Goal: Task Accomplishment & Management: Use online tool/utility

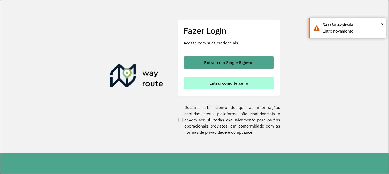
click at [228, 81] on span "Entrar como terceiro" at bounding box center [228, 83] width 39 height 4
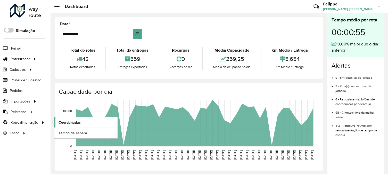
click at [75, 119] on link "Coordenadas" at bounding box center [85, 122] width 63 height 10
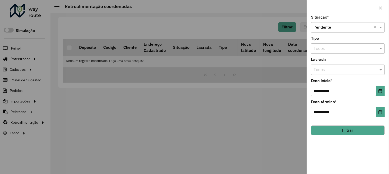
click at [339, 130] on button "Filtrar" at bounding box center [348, 130] width 74 height 10
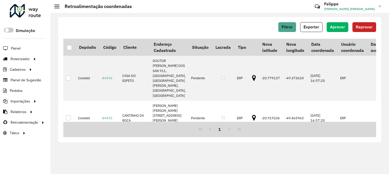
click at [278, 26] on div "Filtrar Exportar Aprovar Reprovar" at bounding box center [219, 27] width 313 height 10
click at [281, 27] on button "Filtrar" at bounding box center [287, 27] width 18 height 10
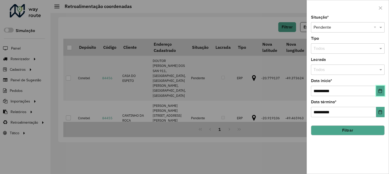
click at [378, 92] on button "Choose Date" at bounding box center [380, 90] width 8 height 10
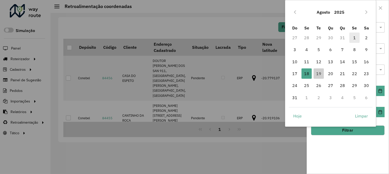
click at [351, 37] on span "1" at bounding box center [354, 37] width 10 height 10
type input "**********"
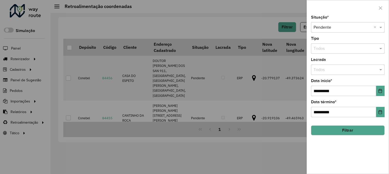
click at [349, 124] on hb-field-button "Filtrar" at bounding box center [348, 128] width 74 height 14
click at [346, 130] on button "Filtrar" at bounding box center [348, 130] width 74 height 10
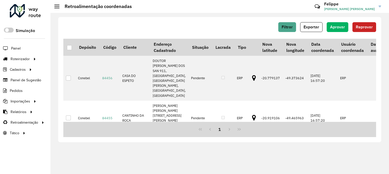
click at [70, 47] on div at bounding box center [69, 47] width 5 height 5
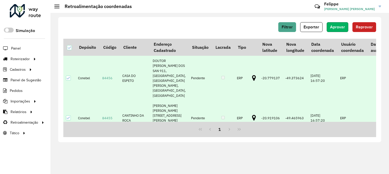
click at [336, 23] on button "Aprovar" at bounding box center [338, 27] width 22 height 10
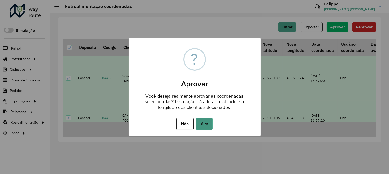
click at [209, 122] on button "Sim" at bounding box center [204, 124] width 16 height 12
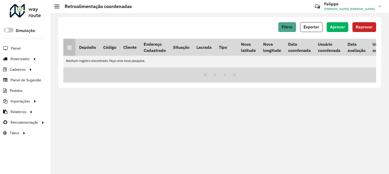
click at [64, 53] on th at bounding box center [69, 47] width 12 height 17
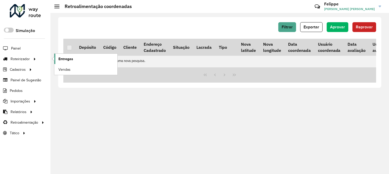
click at [67, 56] on span "Entregas" at bounding box center [65, 58] width 15 height 5
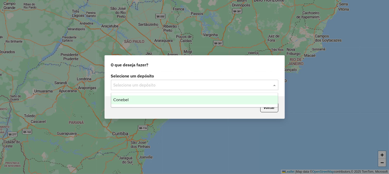
click at [171, 80] on div "Selecione um depósito" at bounding box center [194, 85] width 167 height 10
click at [148, 100] on div "Conebel" at bounding box center [194, 99] width 167 height 9
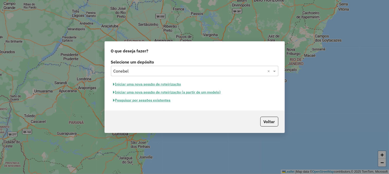
click at [150, 84] on button "Iniciar uma nova sessão de roteirização" at bounding box center [147, 84] width 73 height 8
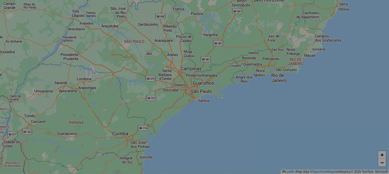
select select "*"
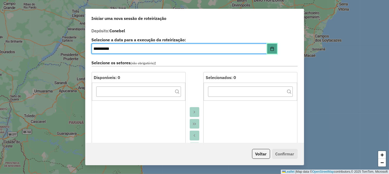
click at [270, 48] on icon "Choose Date" at bounding box center [272, 49] width 4 height 4
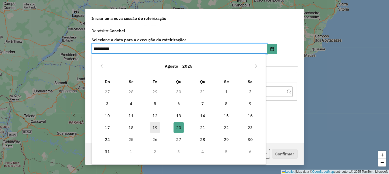
click at [158, 124] on span "19" at bounding box center [155, 127] width 10 height 10
type input "**********"
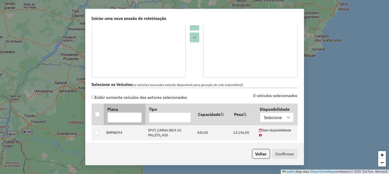
scroll to position [143, 0]
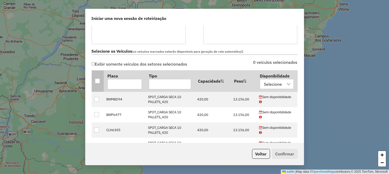
click at [102, 79] on th at bounding box center [98, 80] width 12 height 21
click at [99, 81] on div at bounding box center [97, 80] width 5 height 5
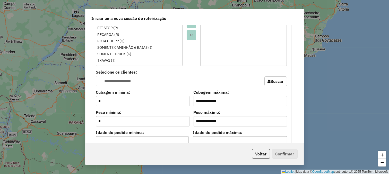
scroll to position [429, 0]
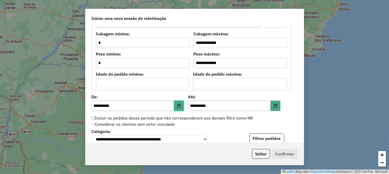
click at [180, 106] on icon "Choose Date" at bounding box center [179, 106] width 4 height 4
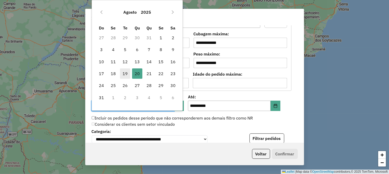
click at [128, 73] on span "19" at bounding box center [125, 73] width 10 height 10
type input "**********"
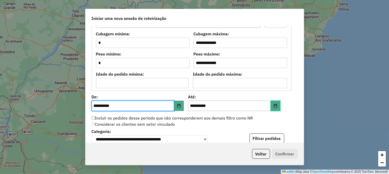
click at [272, 106] on button "Choose Date" at bounding box center [276, 105] width 10 height 10
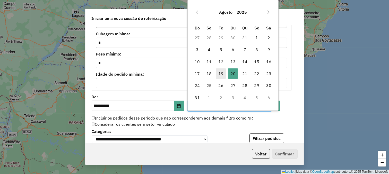
click at [218, 71] on span "19" at bounding box center [221, 73] width 10 height 10
type input "**********"
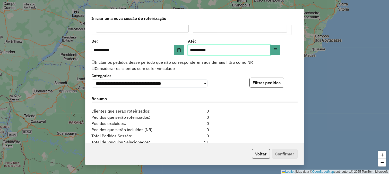
scroll to position [486, 0]
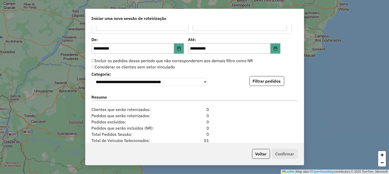
click at [261, 88] on div "**********" at bounding box center [194, 83] width 218 height 117
click at [264, 84] on button "Filtrar pedidos" at bounding box center [267, 81] width 35 height 10
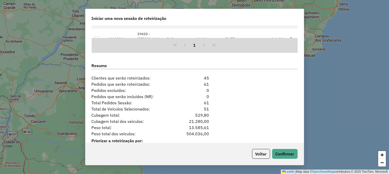
scroll to position [641, 0]
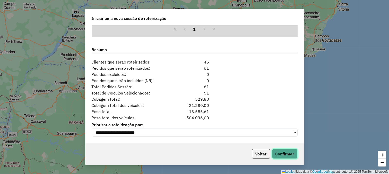
click at [284, 153] on button "Confirmar" at bounding box center [284, 154] width 25 height 10
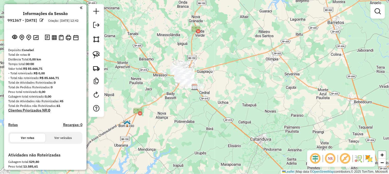
click at [337, 70] on div "Janela de atendimento Grade de atendimento Capacidade Transportadoras Veículos …" at bounding box center [194, 87] width 389 height 174
click at [320, 157] on em at bounding box center [315, 158] width 12 height 12
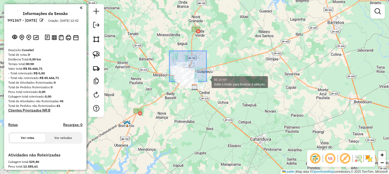
drag, startPoint x: 169, startPoint y: 51, endPoint x: 231, endPoint y: 106, distance: 83.0
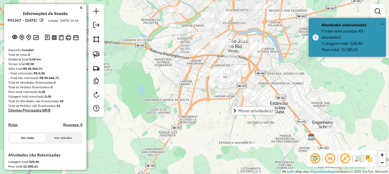
click at [256, 75] on div "Janela de atendimento Grade de atendimento Capacidade Transportadoras Veículos …" at bounding box center [194, 87] width 389 height 174
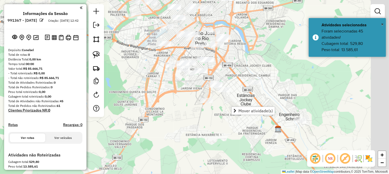
click at [241, 66] on div "Janela de atendimento Grade de atendimento Capacidade Transportadoras Veículos …" at bounding box center [194, 87] width 389 height 174
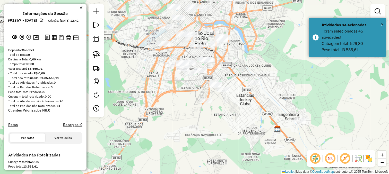
drag, startPoint x: 159, startPoint y: 91, endPoint x: 112, endPoint y: 44, distance: 66.8
click at [160, 92] on div "Janela de atendimento Grade de atendimento Capacidade Transportadoras Veículos …" at bounding box center [194, 87] width 389 height 174
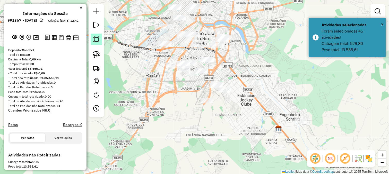
click at [96, 44] on link at bounding box center [96, 38] width 11 height 11
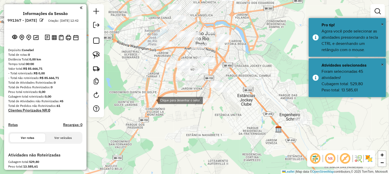
click at [153, 100] on div at bounding box center [153, 100] width 10 height 10
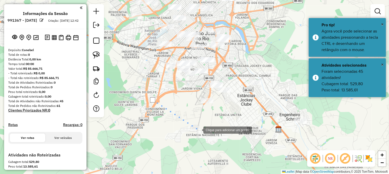
click at [201, 130] on div at bounding box center [198, 129] width 10 height 10
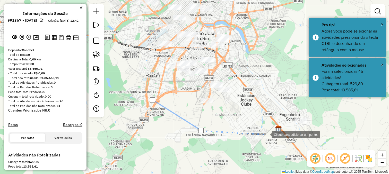
click at [267, 134] on div at bounding box center [266, 134] width 10 height 10
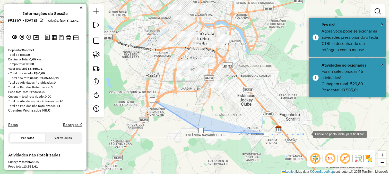
click at [312, 128] on div at bounding box center [308, 133] width 10 height 10
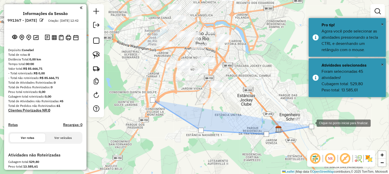
click at [309, 117] on div at bounding box center [311, 122] width 10 height 10
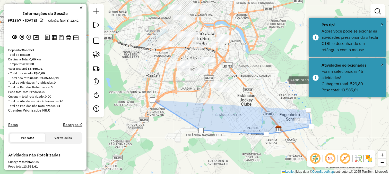
click at [280, 75] on div at bounding box center [283, 79] width 10 height 10
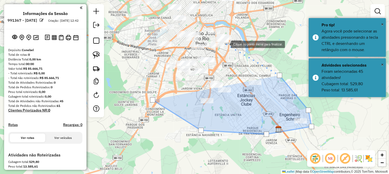
click at [226, 44] on div at bounding box center [226, 44] width 10 height 10
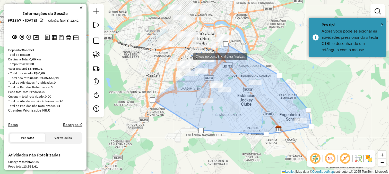
click at [188, 56] on div at bounding box center [188, 56] width 10 height 10
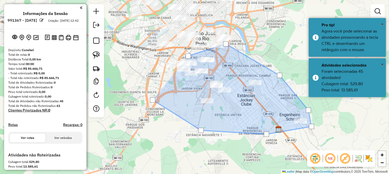
click at [183, 57] on div at bounding box center [188, 56] width 10 height 10
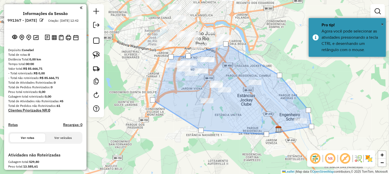
click at [166, 59] on div at bounding box center [171, 57] width 10 height 10
click at [156, 74] on div at bounding box center [158, 68] width 10 height 10
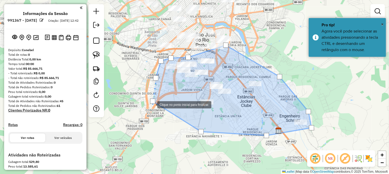
click at [152, 104] on div at bounding box center [152, 104] width 10 height 10
click at [152, 102] on div at bounding box center [152, 103] width 5 height 5
click at [152, 100] on div at bounding box center [152, 100] width 5 height 5
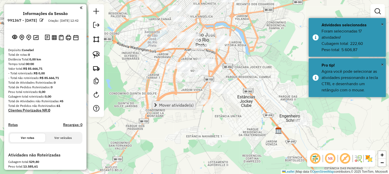
click at [163, 104] on span "Mover atividade(s)" at bounding box center [176, 105] width 35 height 4
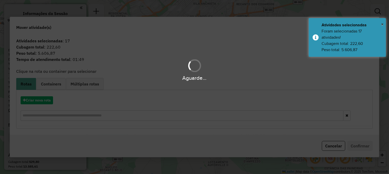
click at [44, 101] on div "Aguarde..." at bounding box center [194, 87] width 389 height 174
click at [44, 101] on button "Criar nova rota" at bounding box center [37, 100] width 32 height 8
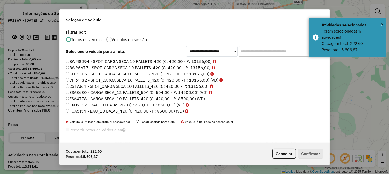
scroll to position [3, 1]
click at [246, 51] on input "text" at bounding box center [277, 51] width 77 height 10
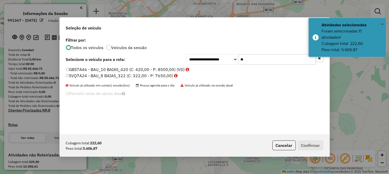
type input "**"
click at [176, 66] on label "GBS7A46 - BAU_10 BAIAS_420 (C: 420,00 - P: 8500,00) (VD)" at bounding box center [128, 69] width 124 height 6
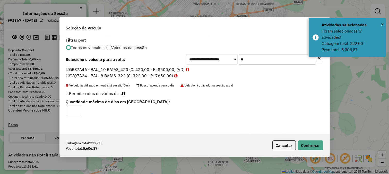
click at [171, 74] on label "SVQ7A24 - BAU_8 BAIAS_322 (C: 322,00 - P: 7650,00)" at bounding box center [122, 75] width 112 height 6
click at [303, 146] on button "Confirmar" at bounding box center [310, 145] width 25 height 10
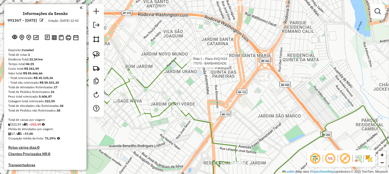
select select "**********"
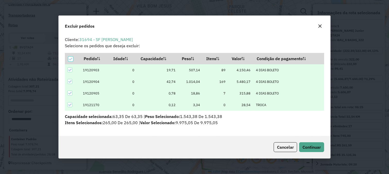
scroll to position [0, 0]
click at [323, 142] on button "Continuar" at bounding box center [311, 147] width 25 height 10
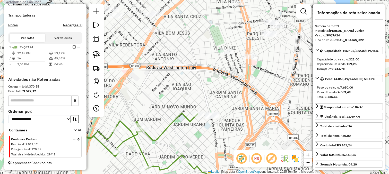
drag, startPoint x: 234, startPoint y: 79, endPoint x: 253, endPoint y: 107, distance: 33.5
click at [253, 107] on div "Janela de atendimento Grade de atendimento Capacidade Transportadoras Veículos …" at bounding box center [194, 87] width 389 height 174
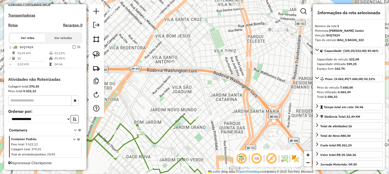
click at [246, 99] on div "Janela de atendimento Grade de atendimento Capacidade Transportadoras Veículos …" at bounding box center [194, 87] width 389 height 174
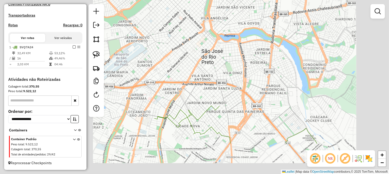
click at [241, 96] on div "Janela de atendimento Grade de atendimento Capacidade Transportadoras Veículos …" at bounding box center [194, 87] width 389 height 174
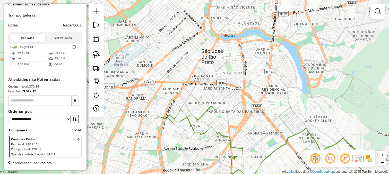
click at [201, 91] on div "Janela de atendimento Grade de atendimento Capacidade Transportadoras Veículos …" at bounding box center [194, 87] width 389 height 174
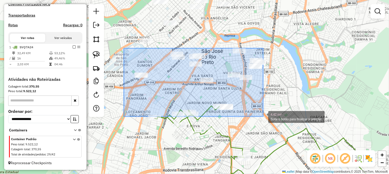
drag, startPoint x: 124, startPoint y: 48, endPoint x: 264, endPoint y: 116, distance: 156.2
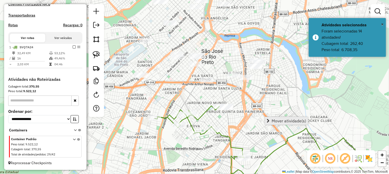
click at [272, 119] on span "Mover atividade(s)" at bounding box center [289, 120] width 35 height 4
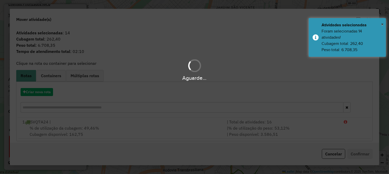
click at [44, 91] on div "Aguarde..." at bounding box center [194, 87] width 389 height 174
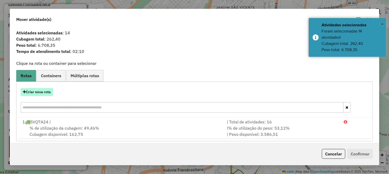
click at [45, 91] on button "Criar nova rota" at bounding box center [37, 92] width 32 height 8
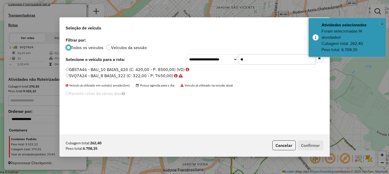
scroll to position [3, 1]
click at [263, 63] on input "**" at bounding box center [277, 59] width 77 height 10
type input "**"
click at [158, 75] on label "SWO3B94 - BAU_8 BAIAS_322 (C: 322,00 - P: 7650,00)" at bounding box center [122, 75] width 113 height 6
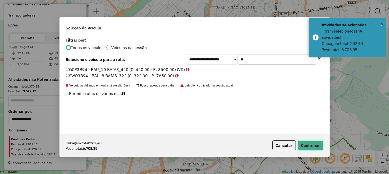
click at [313, 147] on button "Confirmar" at bounding box center [310, 145] width 25 height 10
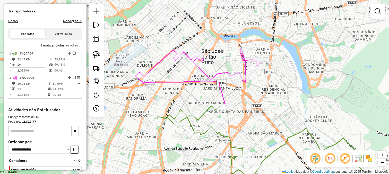
select select "**********"
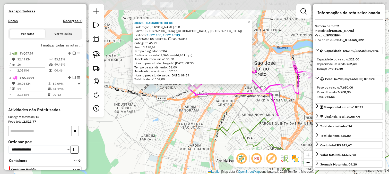
scroll to position [188, 0]
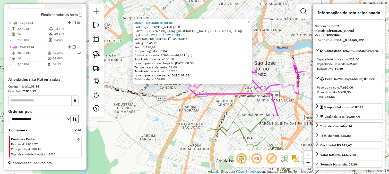
click at [218, 98] on div "30325 - CAMAROTE DO GE Endereço: REVERENDO [PERSON_NAME] 650 Bairro: [GEOGRAPHI…" at bounding box center [194, 87] width 389 height 174
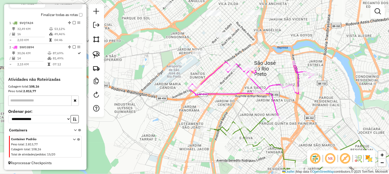
select select "**********"
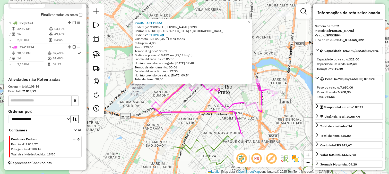
click at [162, 98] on div "99636 - ART PIZZA Endereço: CORONEL SPINOLA DE CASTRO 3890 Bairro: CENTRO ([GEO…" at bounding box center [194, 87] width 389 height 174
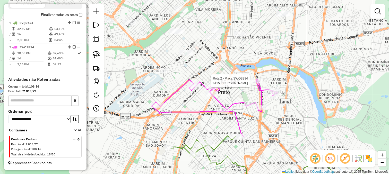
select select "**********"
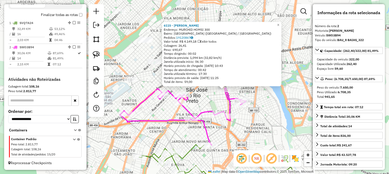
drag, startPoint x: 148, startPoint y: 115, endPoint x: 166, endPoint y: 118, distance: 18.8
click at [166, 118] on div "6115 - [PERSON_NAME] Endereço: [GEOGRAPHIC_DATA] HOMSI 300 Bairro: [GEOGRAPHIC_…" at bounding box center [194, 87] width 389 height 174
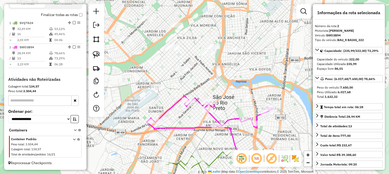
drag, startPoint x: 151, startPoint y: 111, endPoint x: 186, endPoint y: 120, distance: 36.0
click at [186, 120] on div "Janela de atendimento Grade de atendimento Capacidade Transportadoras Veículos …" at bounding box center [194, 87] width 389 height 174
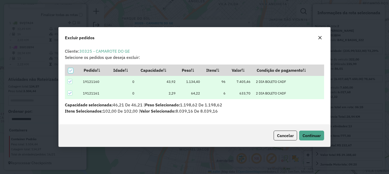
scroll to position [0, 0]
click at [314, 135] on span "Continuar" at bounding box center [312, 135] width 18 height 5
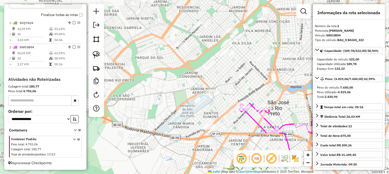
drag, startPoint x: 232, startPoint y: 79, endPoint x: 244, endPoint y: 119, distance: 41.8
click at [245, 119] on div "Janela de atendimento Grade de atendimento Capacidade Transportadoras Veículos …" at bounding box center [194, 87] width 389 height 174
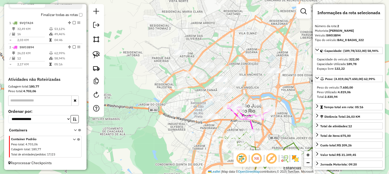
click at [161, 36] on div "Janela de atendimento Grade de atendimento Capacidade Transportadoras Veículos …" at bounding box center [194, 87] width 389 height 174
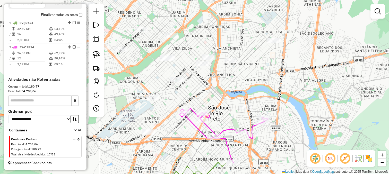
drag, startPoint x: 254, startPoint y: 75, endPoint x: 252, endPoint y: 110, distance: 35.1
click at [253, 78] on div "Janela de atendimento Grade de atendimento Capacidade Transportadoras Veículos …" at bounding box center [194, 87] width 389 height 174
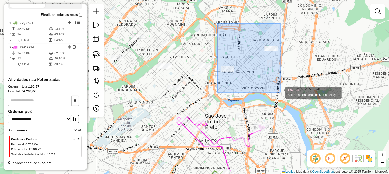
drag, startPoint x: 218, startPoint y: 26, endPoint x: 280, endPoint y: 92, distance: 90.7
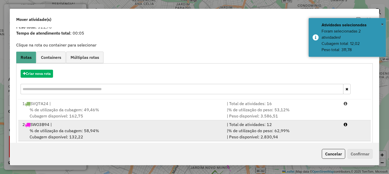
scroll to position [25, 0]
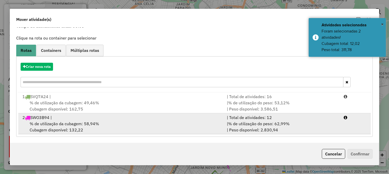
click at [296, 125] on div "| % de utilização do peso: 62,99% | Peso disponível: 2.830,94" at bounding box center [282, 126] width 117 height 12
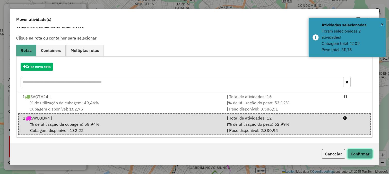
click at [362, 152] on button "Confirmar" at bounding box center [359, 154] width 25 height 10
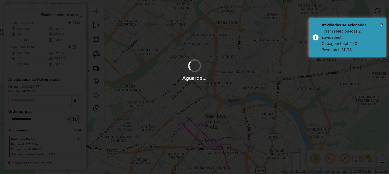
scroll to position [0, 0]
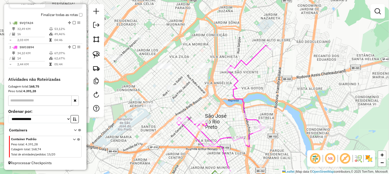
drag, startPoint x: 211, startPoint y: 103, endPoint x: 246, endPoint y: 98, distance: 35.1
click at [246, 98] on div "Janela de atendimento Grade de atendimento Capacidade Transportadoras Veículos …" at bounding box center [194, 87] width 389 height 174
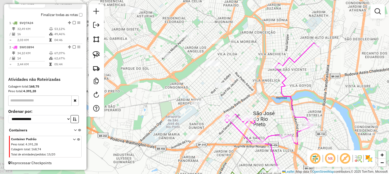
drag, startPoint x: 243, startPoint y: 92, endPoint x: 259, endPoint y: 96, distance: 16.3
click at [259, 96] on div "Janela de atendimento Grade de atendimento Capacidade Transportadoras Veículos …" at bounding box center [194, 87] width 389 height 174
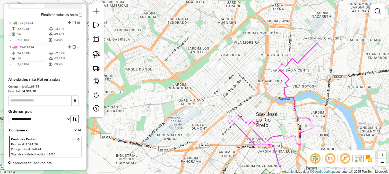
drag, startPoint x: 178, startPoint y: 110, endPoint x: 186, endPoint y: 101, distance: 12.4
click at [186, 101] on div "Janela de atendimento Grade de atendimento Capacidade Transportadoras Veículos …" at bounding box center [194, 87] width 389 height 174
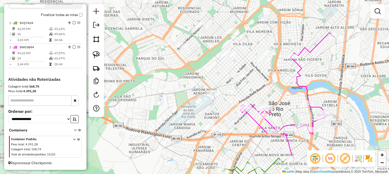
click at [186, 101] on div "Janela de atendimento Grade de atendimento Capacidade Transportadoras Veículos …" at bounding box center [194, 87] width 389 height 174
click at [93, 40] on img at bounding box center [96, 39] width 7 height 7
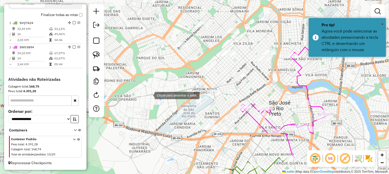
click at [149, 95] on div at bounding box center [149, 95] width 10 height 10
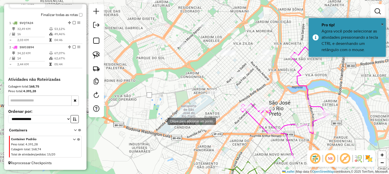
click at [162, 121] on div at bounding box center [162, 120] width 10 height 10
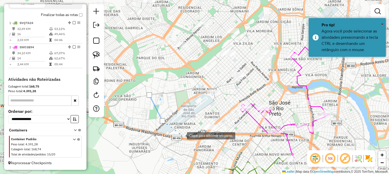
click at [182, 135] on div at bounding box center [182, 135] width 10 height 10
click at [187, 136] on div at bounding box center [182, 135] width 10 height 10
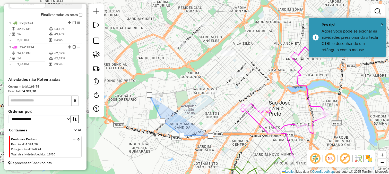
click at [216, 131] on div at bounding box center [211, 136] width 10 height 10
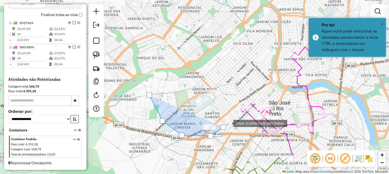
click at [233, 117] on div at bounding box center [228, 122] width 10 height 10
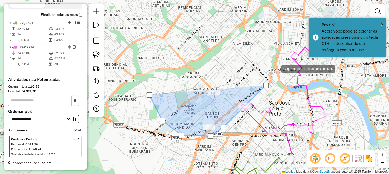
click at [279, 63] on div at bounding box center [276, 68] width 10 height 10
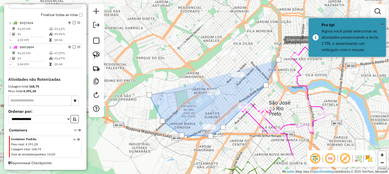
click at [279, 39] on div at bounding box center [279, 39] width 10 height 10
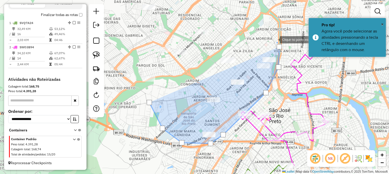
drag, startPoint x: 275, startPoint y: 32, endPoint x: 281, endPoint y: 81, distance: 49.3
click at [280, 77] on div "Clique no ponto inicial para finalizar. Janela de atendimento Grade de atendime…" at bounding box center [194, 87] width 389 height 174
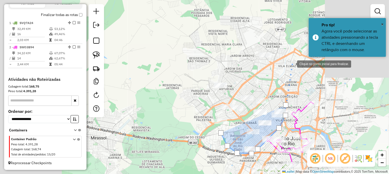
click at [292, 63] on div at bounding box center [292, 63] width 10 height 10
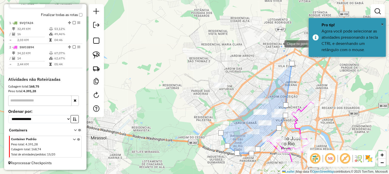
click at [279, 43] on div at bounding box center [279, 43] width 10 height 10
click at [274, 43] on div at bounding box center [279, 43] width 10 height 10
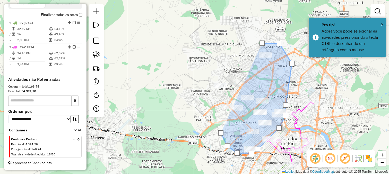
click at [257, 48] on div at bounding box center [262, 43] width 10 height 10
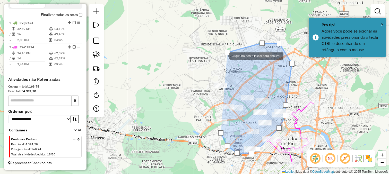
click at [219, 61] on div at bounding box center [224, 55] width 10 height 10
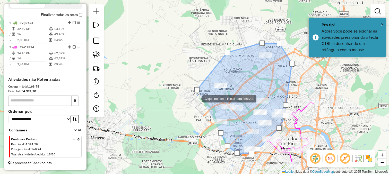
click at [197, 98] on div at bounding box center [197, 98] width 10 height 10
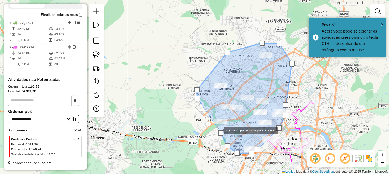
click at [217, 132] on div at bounding box center [219, 129] width 10 height 10
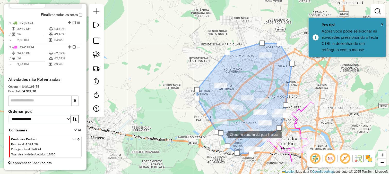
click at [222, 134] on div at bounding box center [220, 132] width 5 height 5
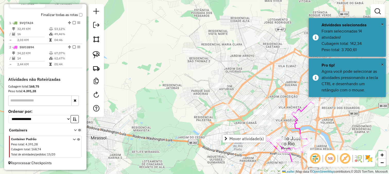
click at [231, 138] on span "Mover atividade(s)" at bounding box center [246, 138] width 35 height 4
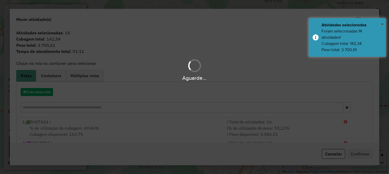
click at [44, 90] on div "Aguarde..." at bounding box center [194, 87] width 389 height 174
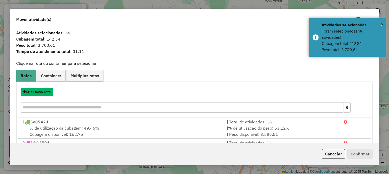
click at [44, 90] on button "Criar nova rota" at bounding box center [37, 92] width 32 height 8
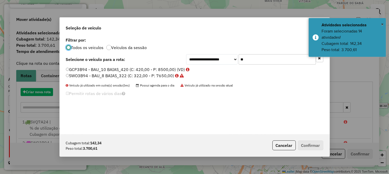
scroll to position [3, 1]
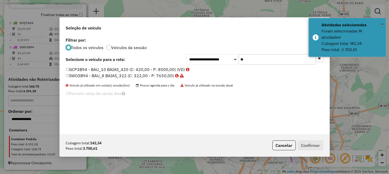
click at [258, 56] on input "**" at bounding box center [277, 59] width 77 height 10
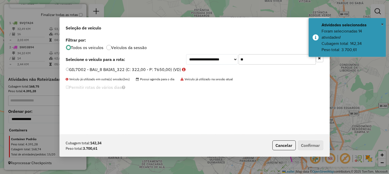
type input "**"
click at [176, 67] on label "GIL7D02 - BAU_8 BAIAS_322 (C: 322,00 - P: 7650,00) (VD)" at bounding box center [126, 69] width 120 height 6
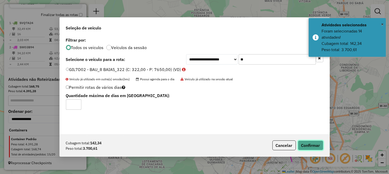
click at [302, 143] on button "Confirmar" at bounding box center [310, 145] width 25 height 10
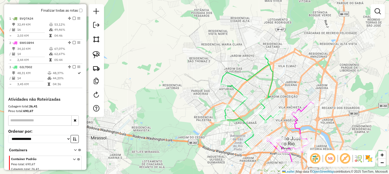
click at [296, 124] on icon at bounding box center [290, 132] width 47 height 63
select select "**********"
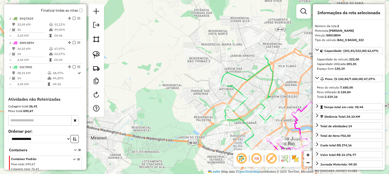
scroll to position [212, 0]
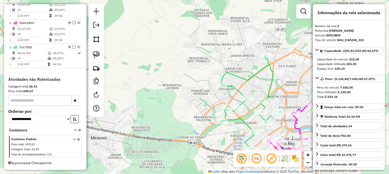
drag, startPoint x: 285, startPoint y: 126, endPoint x: 275, endPoint y: 99, distance: 28.9
click at [275, 99] on div "Janela de atendimento Grade de atendimento Capacidade Transportadoras Veículos …" at bounding box center [194, 87] width 389 height 174
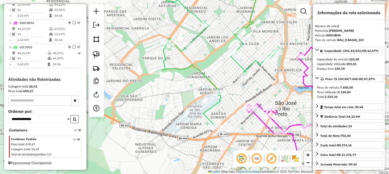
click at [296, 60] on icon at bounding box center [294, 94] width 94 height 125
click at [287, 52] on div "Rota 2 - Placa SWO3B94 32948 - BAR DO TOCO Janela de atendimento Grade de atend…" at bounding box center [194, 87] width 389 height 174
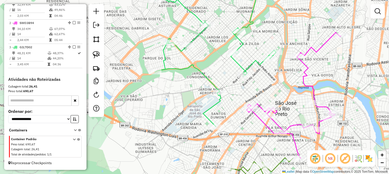
drag, startPoint x: 287, startPoint y: 53, endPoint x: 284, endPoint y: 51, distance: 4.4
click at [287, 52] on div "Rota 2 - Placa SWO3B94 32948 - BAR DO TOCO Janela de atendimento Grade de atend…" at bounding box center [194, 87] width 389 height 174
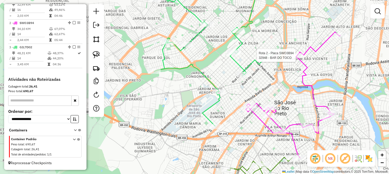
select select "**********"
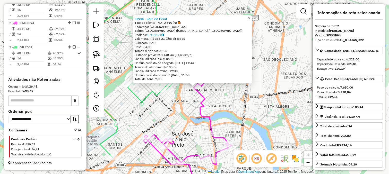
click at [243, 91] on div "32948 - BAR DO TOCO Tipo de cliente: NOTURNA (N) Endereço: TENERIFE 327 Bairro:…" at bounding box center [194, 87] width 389 height 174
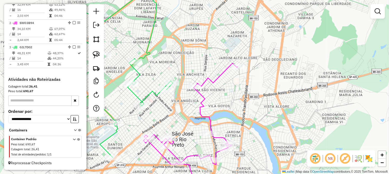
drag, startPoint x: 266, startPoint y: 88, endPoint x: 254, endPoint y: 94, distance: 13.3
click at [268, 88] on div "32948 - BAR DO TOCO Tipo de cliente: NOTURNA (N) Endereço: TENERIFE 327 Bairro:…" at bounding box center [194, 87] width 389 height 174
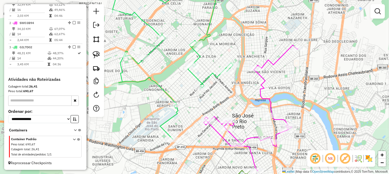
click at [209, 115] on icon at bounding box center [251, 107] width 94 height 125
select select "**********"
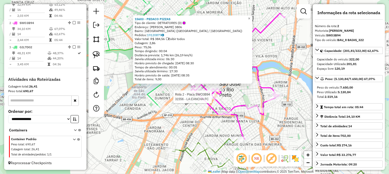
click at [215, 93] on icon at bounding box center [238, 75] width 94 height 125
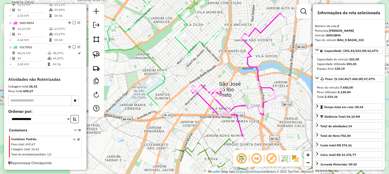
drag, startPoint x: 185, startPoint y: 103, endPoint x: 189, endPoint y: 90, distance: 13.9
click at [186, 103] on div "Rota 2 - Placa SWO3B94 31556 - LA CANCHA FC Janela de atendimento Grade de aten…" at bounding box center [194, 87] width 389 height 174
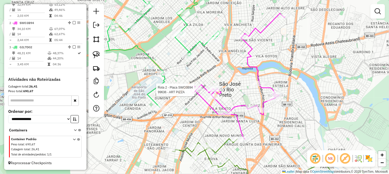
select select "**********"
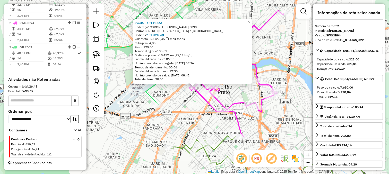
click at [189, 106] on div "Rota 2 - Placa SWO3B94 99636 - ART PIZZA 99636 - ART PIZZA Endereço: CORONEL SP…" at bounding box center [194, 87] width 389 height 174
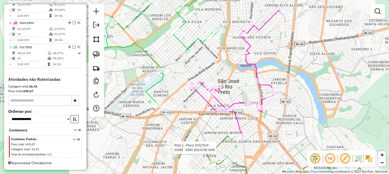
select select "**********"
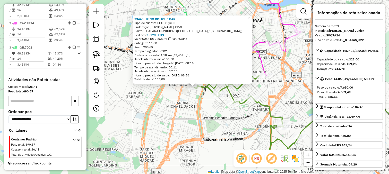
scroll to position [204, 0]
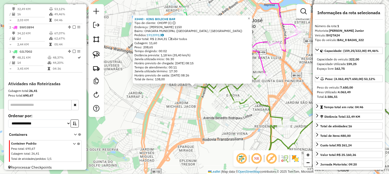
click at [188, 128] on div "33440 - KING BOLICHE BAR Tipo de cliente: CHOPP (C) Endereço: [PERSON_NAME] 115…" at bounding box center [194, 87] width 389 height 174
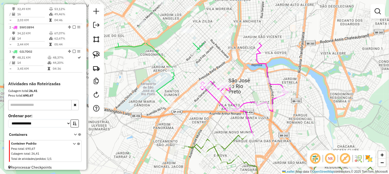
drag, startPoint x: 203, startPoint y: 70, endPoint x: 187, endPoint y: 137, distance: 68.2
click at [190, 133] on div "Janela de atendimento Grade de atendimento Capacidade Transportadoras Veículos …" at bounding box center [194, 87] width 389 height 174
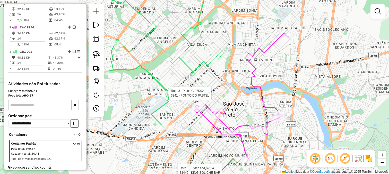
click at [169, 98] on icon at bounding box center [163, 55] width 121 height 144
select select "**********"
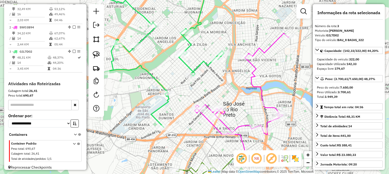
scroll to position [212, 0]
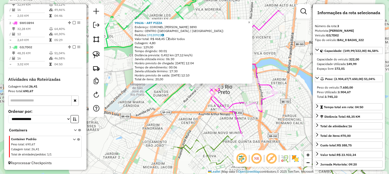
click at [196, 110] on div "99636 - ART PIZZA Endereço: CORONEL SPINOLA DE CASTRO 3890 Bairro: CENTRO ([GEO…" at bounding box center [194, 87] width 389 height 174
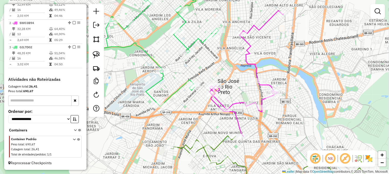
click at [217, 105] on icon at bounding box center [247, 73] width 74 height 125
select select "**********"
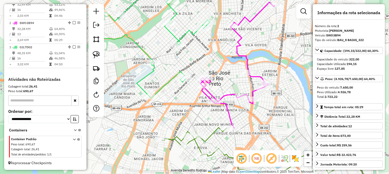
drag, startPoint x: 199, startPoint y: 113, endPoint x: 190, endPoint y: 105, distance: 12.2
click at [190, 105] on div "Janela de atendimento Grade de atendimento Capacidade Transportadoras Veículos …" at bounding box center [194, 87] width 389 height 174
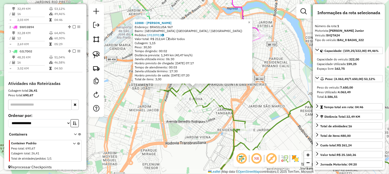
scroll to position [204, 0]
click at [202, 133] on div "32888 - ROMERO PIZZARIA Endereço: [GEOGRAPHIC_DATA] 967 Bairro: [GEOGRAPHIC_DAT…" at bounding box center [194, 87] width 389 height 174
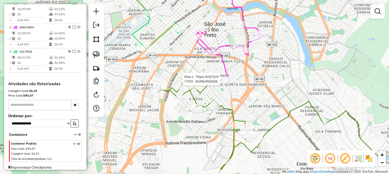
select select "**********"
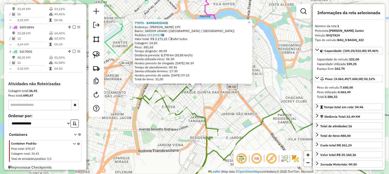
click at [218, 99] on div "77070 - BARBARIDADE Endereço: [PERSON_NAME] DE FREITAS 199 Bairro: JARDIM URANO…" at bounding box center [194, 87] width 389 height 174
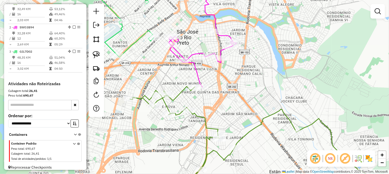
click at [194, 74] on icon at bounding box center [203, 35] width 68 height 104
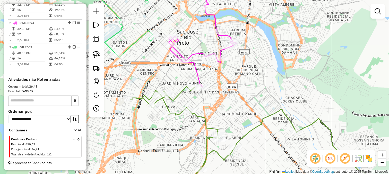
select select "**********"
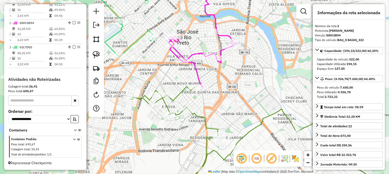
click at [181, 93] on icon at bounding box center [255, 138] width 251 height 105
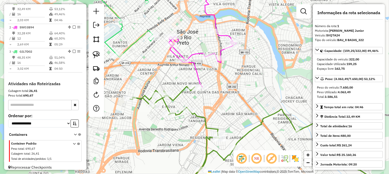
click at [195, 73] on icon at bounding box center [203, 35] width 68 height 104
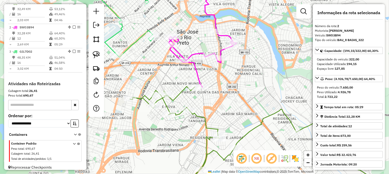
scroll to position [212, 0]
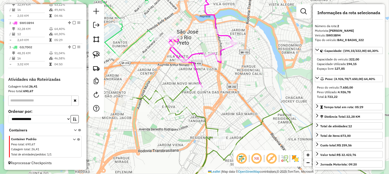
click at [214, 76] on div "Janela de atendimento Grade de atendimento Capacidade Transportadoras Veículos …" at bounding box center [194, 87] width 389 height 174
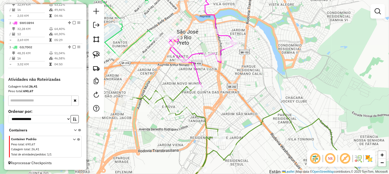
drag, startPoint x: 213, startPoint y: 75, endPoint x: 232, endPoint y: 117, distance: 46.1
click at [227, 112] on div "Janela de atendimento Grade de atendimento Capacidade Transportadoras Veículos …" at bounding box center [194, 87] width 389 height 174
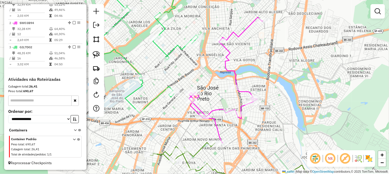
click at [164, 88] on icon at bounding box center [137, 48] width 121 height 130
select select "**********"
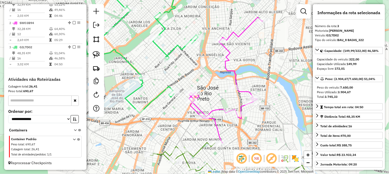
click at [201, 149] on icon at bounding box center [250, 166] width 201 height 49
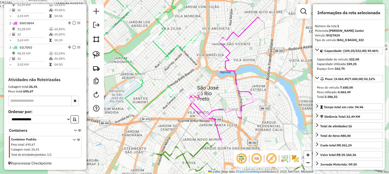
scroll to position [204, 0]
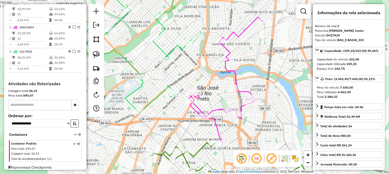
click at [215, 106] on div "Janela de atendimento Grade de atendimento Capacidade Transportadoras Veículos …" at bounding box center [194, 87] width 389 height 174
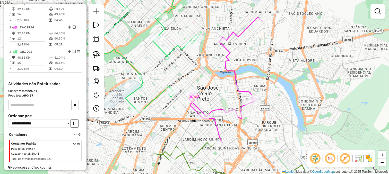
click at [216, 109] on icon at bounding box center [226, 79] width 74 height 125
select select "**********"
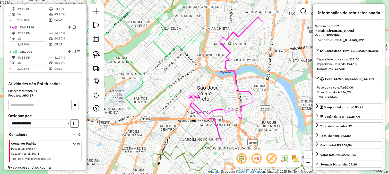
scroll to position [212, 0]
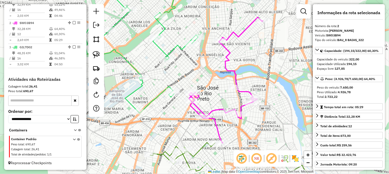
click at [173, 96] on div at bounding box center [174, 93] width 13 height 5
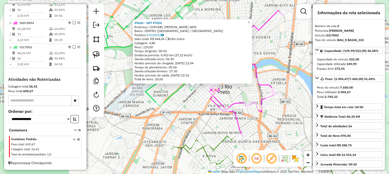
click at [176, 107] on div "99636 - ART PIZZA Endereço: CORONEL SPINOLA DE CASTRO 3890 Bairro: CENTRO ([GEO…" at bounding box center [194, 87] width 389 height 174
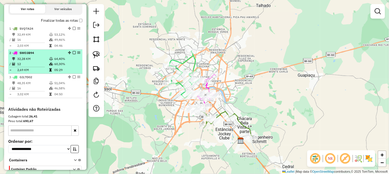
scroll to position [155, 0]
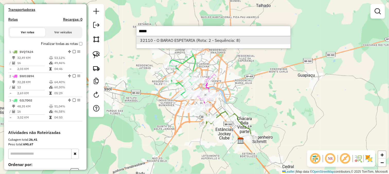
type input "*****"
click at [203, 43] on li "32110 - O BARAO ESPETARIA (Rota: 2 - Sequência: 8)" at bounding box center [213, 40] width 154 height 8
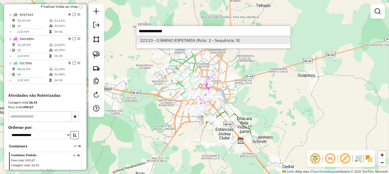
select select "**********"
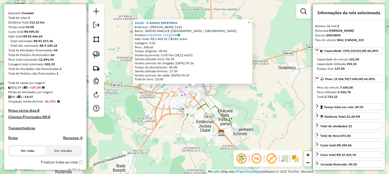
scroll to position [0, 0]
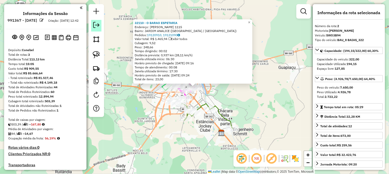
click at [95, 22] on em at bounding box center [96, 25] width 6 height 6
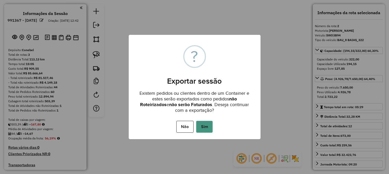
click at [205, 121] on button "Sim" at bounding box center [204, 127] width 16 height 12
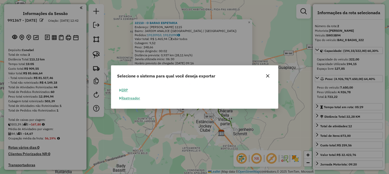
click at [127, 89] on button "ERP" at bounding box center [123, 90] width 13 height 8
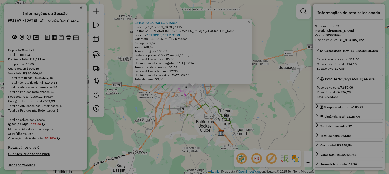
select select "**"
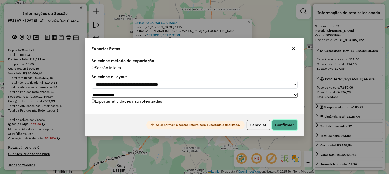
click at [286, 128] on button "Confirmar" at bounding box center [284, 125] width 25 height 10
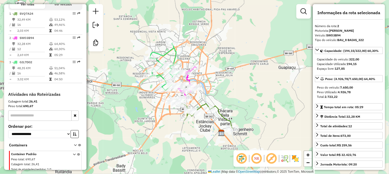
scroll to position [204, 0]
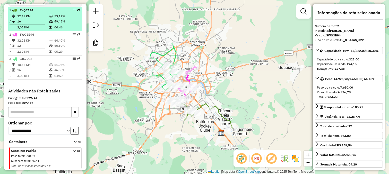
click at [44, 19] on td "16" at bounding box center [33, 21] width 32 height 5
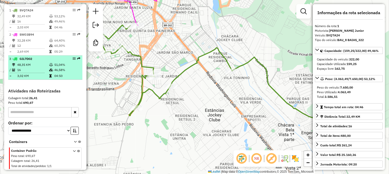
click at [57, 61] on div "3 - GIL7D02" at bounding box center [36, 58] width 55 height 5
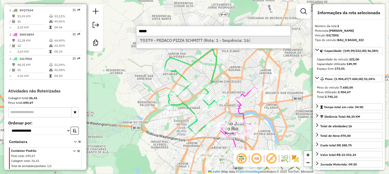
type input "*****"
click at [162, 41] on li "70379 - PEDACO PIZZA SCHMITT (Rota: 1 - Sequência: 16)" at bounding box center [213, 40] width 154 height 8
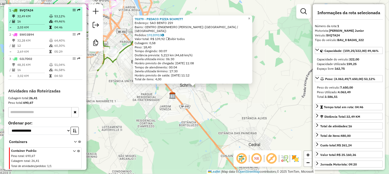
click at [24, 12] on div "1 - SVQ7A24" at bounding box center [36, 10] width 55 height 5
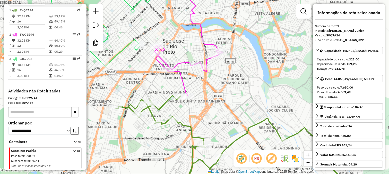
click at [168, 102] on icon at bounding box center [240, 143] width 249 height 96
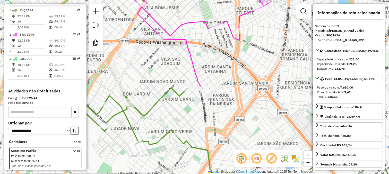
click at [198, 82] on icon at bounding box center [203, 36] width 136 height 106
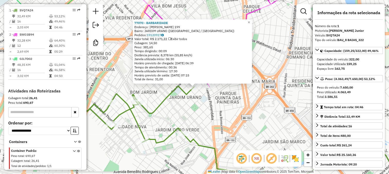
click at [206, 96] on div "77070 - BARBARIDADE Endereço: [PERSON_NAME] DE FREITAS 199 Bairro: JARDIM URANO…" at bounding box center [194, 87] width 389 height 174
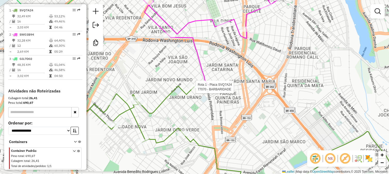
click at [201, 75] on icon at bounding box center [210, 35] width 136 height 104
select select "**********"
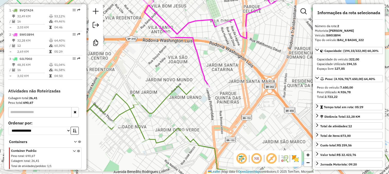
drag, startPoint x: 219, startPoint y: 31, endPoint x: 229, endPoint y: 81, distance: 51.2
click at [229, 79] on div "Janela de atendimento Grade de atendimento Capacidade Transportadoras Veículos …" at bounding box center [194, 87] width 389 height 174
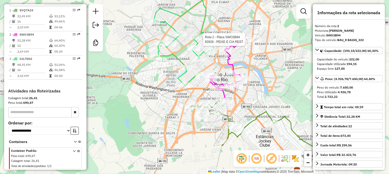
click at [245, 42] on div at bounding box center [246, 39] width 13 height 5
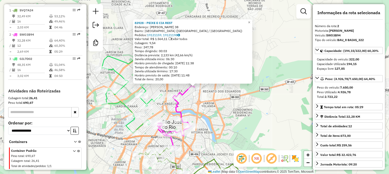
click at [202, 93] on div "83928 - PEIXE E CIA REST Endereço: FAUZI DEMETRIO 38 Bairro: JARDIM MUNICIPAL (…" at bounding box center [194, 87] width 389 height 174
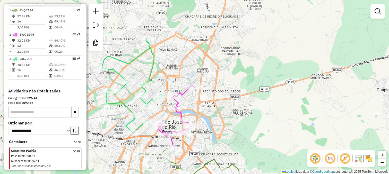
drag, startPoint x: 190, startPoint y: 97, endPoint x: 210, endPoint y: 78, distance: 27.9
click at [210, 79] on div "83928 - PEIXE E CIA REST Endereço: FAUZI DEMETRIO 38 Bairro: JARDIM MUNICIPAL (…" at bounding box center [194, 87] width 389 height 174
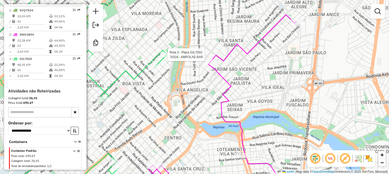
select select "**********"
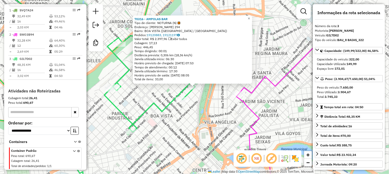
click at [212, 96] on div "70316 - AMPOLAS BAR Tipo de cliente: NOTURNA (N) Endereço: [PERSON_NAME] 294 Ba…" at bounding box center [194, 87] width 389 height 174
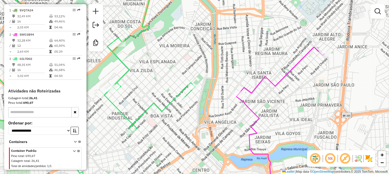
drag, startPoint x: 207, startPoint y: 104, endPoint x: 217, endPoint y: 89, distance: 16.9
click at [216, 92] on div "70316 - AMPOLAS BAR Tipo de cliente: NOTURNA (N) Endereço: [PERSON_NAME] 294 Ba…" at bounding box center [194, 87] width 389 height 174
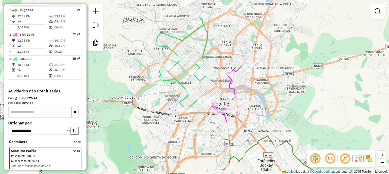
click at [182, 100] on icon at bounding box center [185, 62] width 61 height 95
select select "**********"
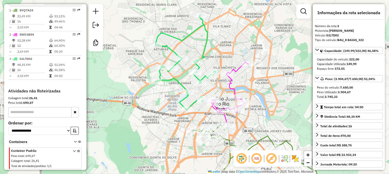
drag, startPoint x: 221, startPoint y: 45, endPoint x: 229, endPoint y: 21, distance: 25.5
click at [229, 22] on div "Janela de atendimento Grade de atendimento Capacidade Transportadoras Veículos …" at bounding box center [194, 87] width 389 height 174
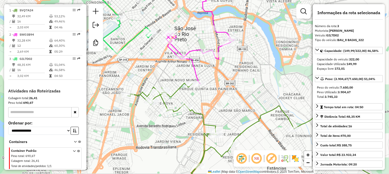
drag, startPoint x: 210, startPoint y: 70, endPoint x: 220, endPoint y: 116, distance: 47.6
click at [220, 115] on div "Janela de atendimento Grade de atendimento Capacidade Transportadoras Veículos …" at bounding box center [194, 87] width 389 height 174
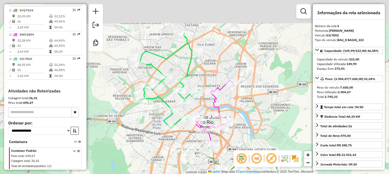
drag, startPoint x: 218, startPoint y: 15, endPoint x: 213, endPoint y: 65, distance: 50.2
click at [215, 61] on div "Janela de atendimento Grade de atendimento Capacidade Transportadoras Veículos …" at bounding box center [194, 87] width 389 height 174
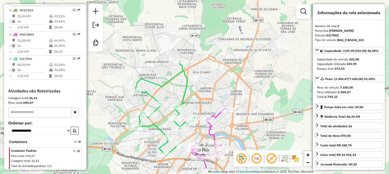
click at [159, 85] on icon at bounding box center [165, 108] width 61 height 95
drag, startPoint x: 174, startPoint y: 94, endPoint x: 199, endPoint y: 56, distance: 45.6
click at [198, 56] on div "Janela de atendimento Grade de atendimento Capacidade Transportadoras Veículos …" at bounding box center [194, 87] width 389 height 174
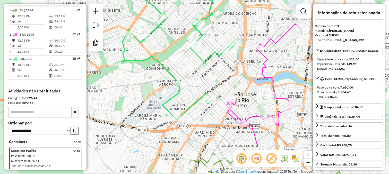
click at [257, 117] on icon at bounding box center [263, 86] width 74 height 125
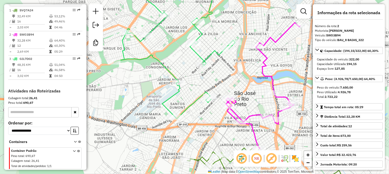
drag, startPoint x: 252, startPoint y: 109, endPoint x: 221, endPoint y: 67, distance: 52.0
click at [225, 71] on div "Janela de atendimento Grade de atendimento Capacidade Transportadoras Veículos …" at bounding box center [194, 87] width 389 height 174
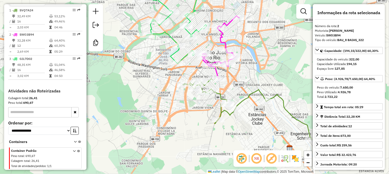
drag, startPoint x: 247, startPoint y: 40, endPoint x: 253, endPoint y: 78, distance: 38.8
click at [253, 78] on div "Janela de atendimento Grade de atendimento Capacidade Transportadoras Veículos …" at bounding box center [194, 87] width 389 height 174
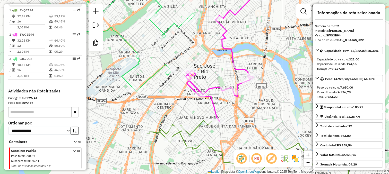
click at [195, 129] on icon at bounding box center [254, 155] width 214 height 71
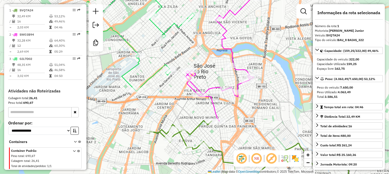
drag, startPoint x: 191, startPoint y: 119, endPoint x: 186, endPoint y: 89, distance: 30.5
click at [186, 90] on div "Janela de atendimento Grade de atendimento Capacidade Transportadoras Veículos …" at bounding box center [194, 87] width 389 height 174
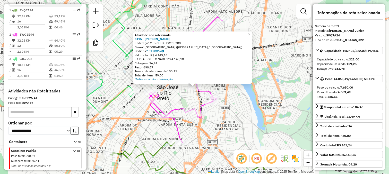
click at [218, 82] on div "Atividade não roteirizada 6115 - VALU LANCHONETE Endereço: MURCHID HOMSI 300 Ba…" at bounding box center [192, 57] width 119 height 52
click at [227, 94] on div "Atividade não roteirizada 6115 - VALU LANCHONETE Endereço: MURCHID HOMSI 300 Ba…" at bounding box center [194, 87] width 389 height 174
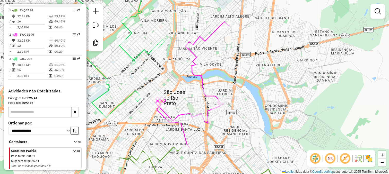
drag, startPoint x: 228, startPoint y: 76, endPoint x: 261, endPoint y: 102, distance: 41.8
click at [261, 102] on div "Janela de atendimento Grade de atendimento Capacidade Transportadoras Veículos …" at bounding box center [194, 87] width 389 height 174
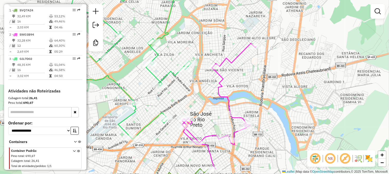
drag, startPoint x: 243, startPoint y: 86, endPoint x: 259, endPoint y: 101, distance: 22.1
click at [259, 101] on div "Janela de atendimento Grade de atendimento Capacidade Transportadoras Veículos …" at bounding box center [194, 87] width 389 height 174
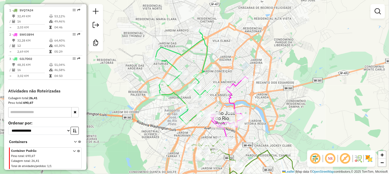
click at [117, 149] on div "Janela de atendimento Grade de atendimento Capacidade Transportadoras Veículos …" at bounding box center [194, 87] width 389 height 174
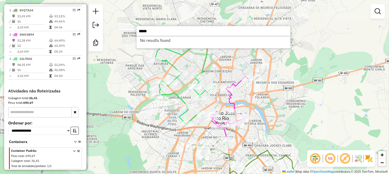
click at [199, 31] on input "*****" at bounding box center [213, 31] width 155 height 10
click at [198, 30] on input "****" at bounding box center [213, 31] width 155 height 10
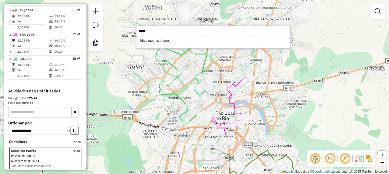
click at [198, 30] on input "****" at bounding box center [213, 31] width 155 height 10
click at [198, 30] on input "*****" at bounding box center [213, 31] width 155 height 10
click at [198, 30] on input "****" at bounding box center [213, 31] width 155 height 10
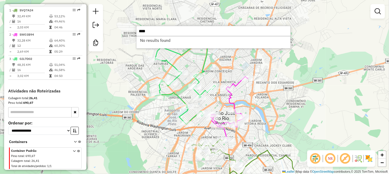
click at [198, 30] on input "****" at bounding box center [213, 31] width 155 height 10
click at [198, 30] on input "*****" at bounding box center [213, 31] width 155 height 10
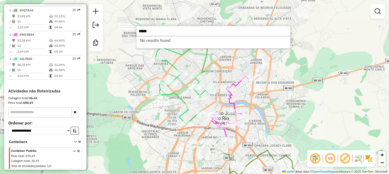
click at [198, 30] on input "*****" at bounding box center [213, 31] width 155 height 10
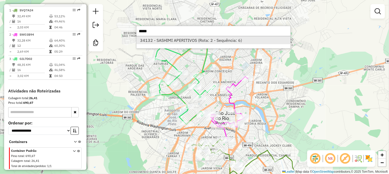
type input "*****"
click at [207, 39] on li "34132 - SASHIMI APERITIVOS (Rota: 2 - Sequência: 6)" at bounding box center [213, 40] width 154 height 8
select select "**********"
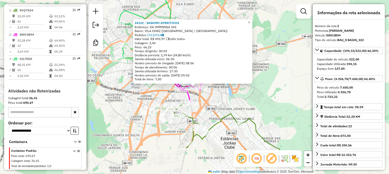
click at [119, 114] on div "34132 - SASHIMI APERITIVOS Endereço: DA IMPRENSA 242 Bairro: VILA DINIZ ([GEOGR…" at bounding box center [194, 87] width 389 height 174
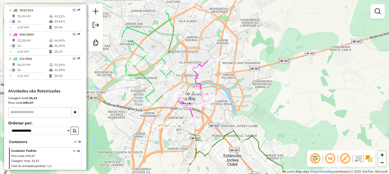
drag, startPoint x: 258, startPoint y: 74, endPoint x: 264, endPoint y: 106, distance: 32.6
click at [264, 106] on div "Janela de atendimento Grade de atendimento Capacidade Transportadoras Veículos …" at bounding box center [194, 87] width 389 height 174
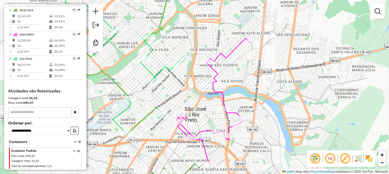
click at [202, 132] on icon at bounding box center [214, 100] width 74 height 125
select select "**********"
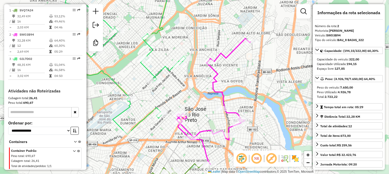
drag, startPoint x: 199, startPoint y: 124, endPoint x: 206, endPoint y: 84, distance: 40.4
click at [206, 97] on div "Janela de atendimento Grade de atendimento Capacidade Transportadoras Veículos …" at bounding box center [194, 87] width 389 height 174
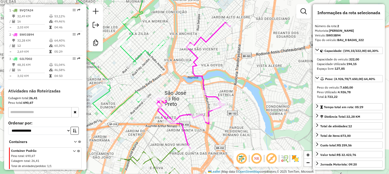
click at [200, 73] on icon at bounding box center [194, 84] width 74 height 125
drag, startPoint x: 201, startPoint y: 78, endPoint x: 207, endPoint y: 57, distance: 21.3
click at [207, 58] on icon at bounding box center [194, 84] width 74 height 125
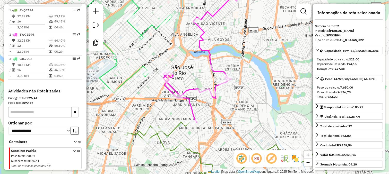
click at [212, 53] on icon at bounding box center [200, 59] width 74 height 125
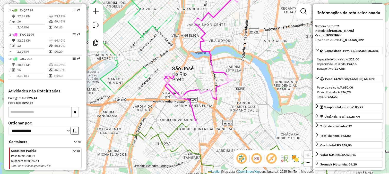
drag, startPoint x: 214, startPoint y: 55, endPoint x: 230, endPoint y: 79, distance: 28.9
click at [230, 79] on icon at bounding box center [201, 60] width 74 height 125
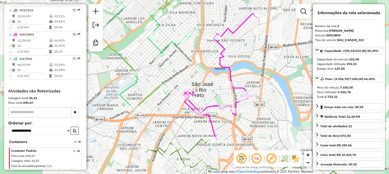
drag, startPoint x: 202, startPoint y: 72, endPoint x: 204, endPoint y: 57, distance: 14.6
click at [204, 57] on div "Janela de atendimento Grade de atendimento Capacidade Transportadoras Veículos …" at bounding box center [194, 87] width 389 height 174
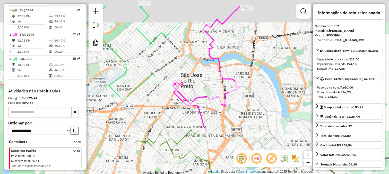
drag, startPoint x: 259, startPoint y: 34, endPoint x: 255, endPoint y: 65, distance: 31.2
click at [255, 63] on div "Janela de atendimento Grade de atendimento Capacidade Transportadoras Veículos …" at bounding box center [194, 87] width 389 height 174
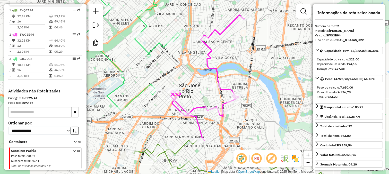
click at [190, 109] on icon at bounding box center [208, 77] width 74 height 125
drag, startPoint x: 201, startPoint y: 128, endPoint x: 220, endPoint y: 113, distance: 24.0
click at [220, 114] on icon at bounding box center [208, 77] width 74 height 125
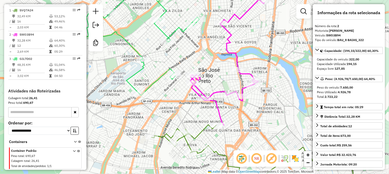
click at [202, 128] on icon at bounding box center [257, 157] width 210 height 67
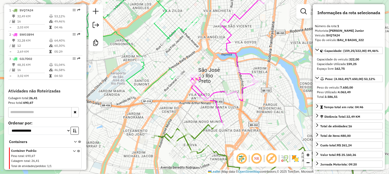
click at [217, 104] on icon at bounding box center [227, 61] width 74 height 125
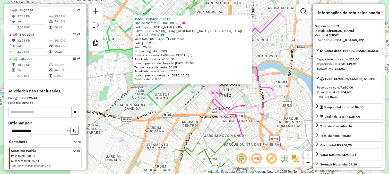
click at [182, 150] on icon at bounding box center [273, 164] width 202 height 53
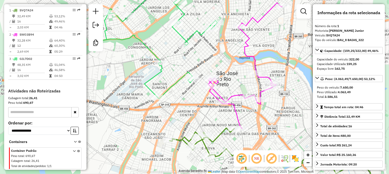
drag, startPoint x: 179, startPoint y: 114, endPoint x: 166, endPoint y: 79, distance: 37.4
click at [169, 89] on div "Janela de atendimento Grade de atendimento Capacidade Transportadoras Veículos …" at bounding box center [194, 87] width 389 height 174
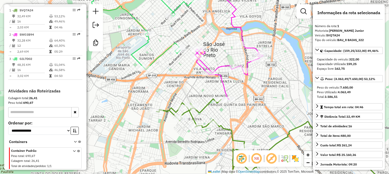
drag, startPoint x: 184, startPoint y: 81, endPoint x: 176, endPoint y: 62, distance: 21.1
click at [180, 66] on div "Janela de atendimento Grade de atendimento Capacidade Transportadoras Veículos …" at bounding box center [194, 87] width 389 height 174
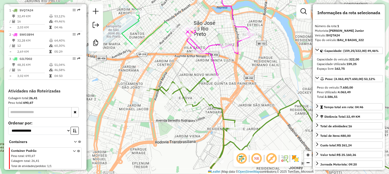
drag, startPoint x: 222, startPoint y: 94, endPoint x: 194, endPoint y: 55, distance: 48.0
click at [200, 63] on div "Rota 1 - Placa SVQ7A24 77070 - BARBARIDADE Janela de atendimento Grade de atend…" at bounding box center [194, 87] width 389 height 174
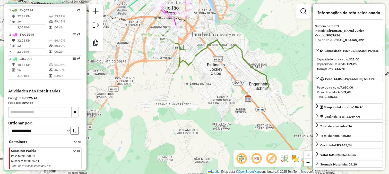
click at [126, 153] on div "Janela de atendimento Grade de atendimento Capacidade Transportadoras Veículos …" at bounding box center [194, 87] width 389 height 174
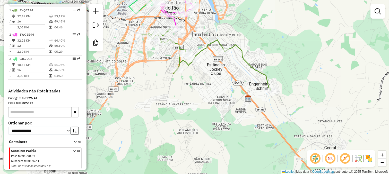
click at [116, 134] on div "Janela de atendimento Grade de atendimento Capacidade Transportadoras Veículos …" at bounding box center [194, 87] width 389 height 174
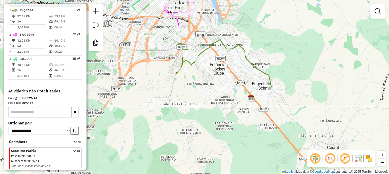
drag, startPoint x: 136, startPoint y: 153, endPoint x: 146, endPoint y: 140, distance: 16.0
click at [144, 144] on div "Janela de atendimento Grade de atendimento Capacidade Transportadoras Veículos …" at bounding box center [194, 87] width 389 height 174
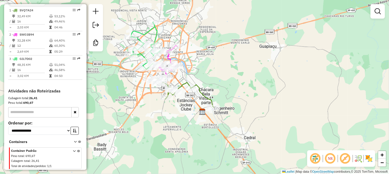
click at [245, 72] on div "Janela de atendimento Grade de atendimento Capacidade Transportadoras Veículos …" at bounding box center [194, 87] width 389 height 174
click at [96, 13] on em at bounding box center [96, 11] width 6 height 6
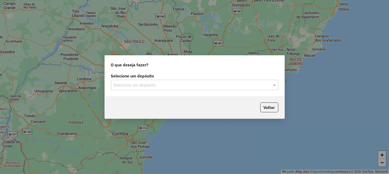
click at [203, 80] on div "Selecione um depósito" at bounding box center [194, 85] width 167 height 10
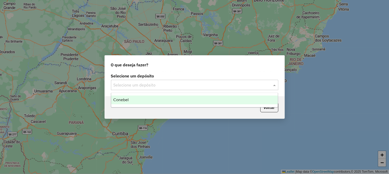
click at [199, 86] on input "text" at bounding box center [190, 85] width 152 height 6
click at [201, 98] on div "Conebel" at bounding box center [194, 99] width 167 height 9
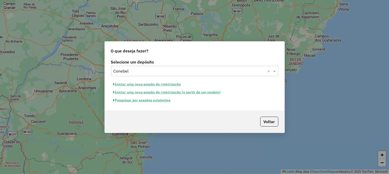
click at [161, 98] on button "Pesquisar por sessões existentes" at bounding box center [142, 100] width 62 height 8
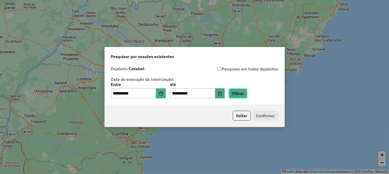
click at [246, 94] on button "Filtrar" at bounding box center [238, 93] width 18 height 10
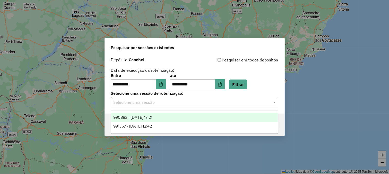
click at [192, 102] on input "text" at bounding box center [190, 102] width 152 height 6
click at [175, 115] on div "990883 - [DATE] 17:21" at bounding box center [194, 117] width 167 height 9
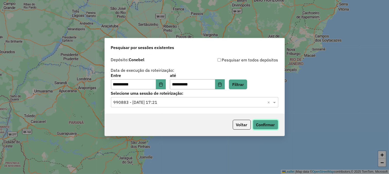
click at [263, 124] on button "Confirmar" at bounding box center [265, 124] width 25 height 10
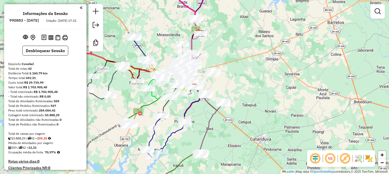
click at [315, 156] on em at bounding box center [315, 158] width 12 height 12
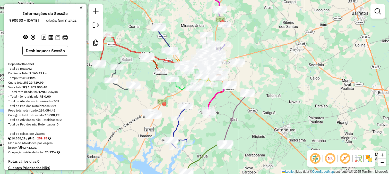
drag, startPoint x: 234, startPoint y: 95, endPoint x: 265, endPoint y: 86, distance: 32.0
click at [264, 86] on div "Janela de atendimento Grade de atendimento Capacidade Transportadoras Veículos …" at bounding box center [194, 87] width 389 height 174
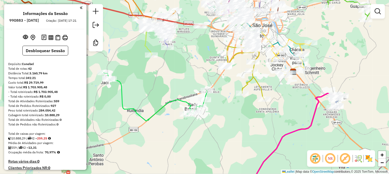
click at [206, 95] on icon at bounding box center [156, 96] width 104 height 48
select select "**********"
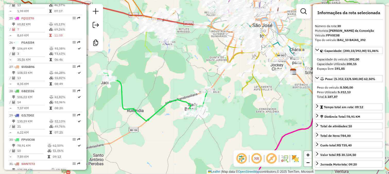
scroll to position [909, 0]
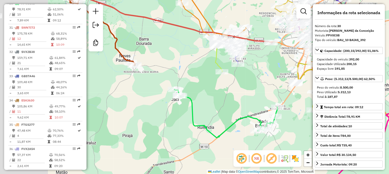
drag, startPoint x: 181, startPoint y: 95, endPoint x: 242, endPoint y: 111, distance: 62.5
click at [242, 111] on div "Janela de atendimento Grade de atendimento Capacidade Transportadoras Veículos …" at bounding box center [194, 87] width 389 height 174
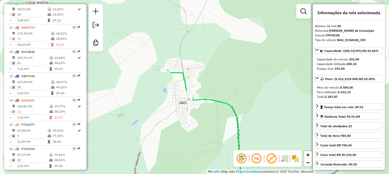
click at [212, 89] on div "Janela de atendimento Grade de atendimento Capacidade Transportadoras Veículos …" at bounding box center [194, 87] width 389 height 174
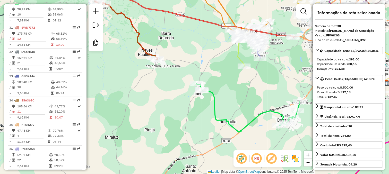
drag, startPoint x: 248, startPoint y: 92, endPoint x: 227, endPoint y: 97, distance: 21.4
click at [227, 97] on div "Janela de atendimento Grade de atendimento Capacidade Transportadoras Veículos …" at bounding box center [194, 87] width 389 height 174
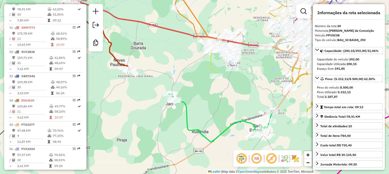
drag, startPoint x: 248, startPoint y: 91, endPoint x: 225, endPoint y: 105, distance: 26.2
click at [225, 105] on div "Janela de atendimento Grade de atendimento Capacidade Transportadoras Veículos …" at bounding box center [194, 87] width 389 height 174
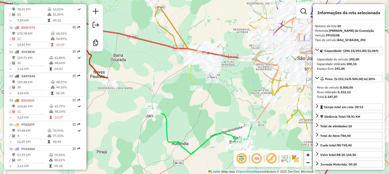
drag, startPoint x: 258, startPoint y: 140, endPoint x: 255, endPoint y: 128, distance: 12.4
click at [258, 130] on div "Janela de atendimento Grade de atendimento Capacidade Transportadoras Veículos …" at bounding box center [194, 87] width 389 height 174
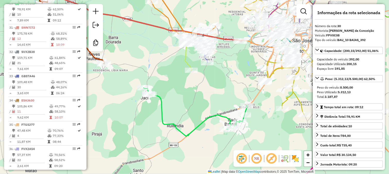
click at [217, 118] on div "Janela de atendimento Grade de atendimento Capacidade Transportadoras Veículos …" at bounding box center [194, 87] width 389 height 174
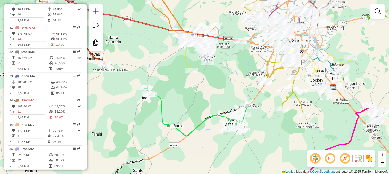
click at [218, 115] on icon at bounding box center [196, 112] width 104 height 48
select select "**********"
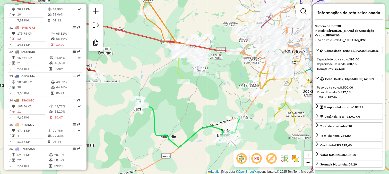
drag, startPoint x: 225, startPoint y: 103, endPoint x: 209, endPoint y: 125, distance: 27.5
click at [209, 125] on div "Janela de atendimento Grade de atendimento Capacidade Transportadoras Veículos …" at bounding box center [194, 87] width 389 height 174
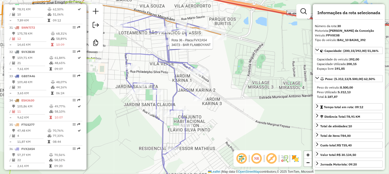
click at [166, 53] on icon at bounding box center [163, 103] width 85 height 175
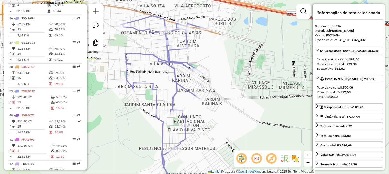
scroll to position [1054, 0]
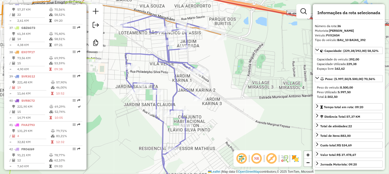
drag, startPoint x: 153, startPoint y: 48, endPoint x: 204, endPoint y: 71, distance: 56.0
click at [198, 68] on div "Janela de atendimento Grade de atendimento Capacidade Transportadoras Veículos …" at bounding box center [194, 87] width 389 height 174
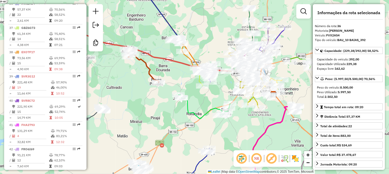
click at [211, 97] on div "Janela de atendimento Grade de atendimento Capacidade Transportadoras Veículos …" at bounding box center [194, 87] width 389 height 174
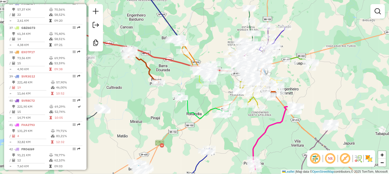
click at [201, 97] on div "Rota 37 - Placa GBZ6G73 33024 - RANCHO DO IPE Janela de atendimento Grade de at…" at bounding box center [194, 87] width 389 height 174
drag, startPoint x: 204, startPoint y: 104, endPoint x: 187, endPoint y: 52, distance: 54.2
click at [190, 57] on div "Janela de atendimento Grade de atendimento Capacidade Transportadoras Veículos …" at bounding box center [194, 87] width 389 height 174
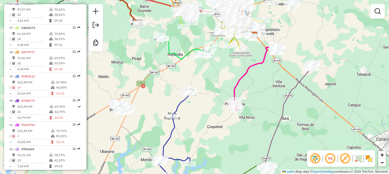
click at [183, 101] on icon at bounding box center [174, 131] width 33 height 85
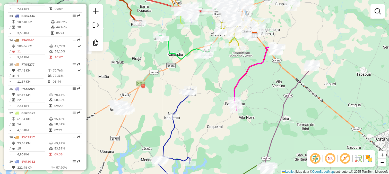
select select "**********"
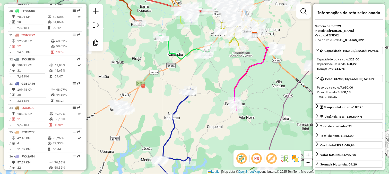
scroll to position [885, 0]
